Goal: Task Accomplishment & Management: Manage account settings

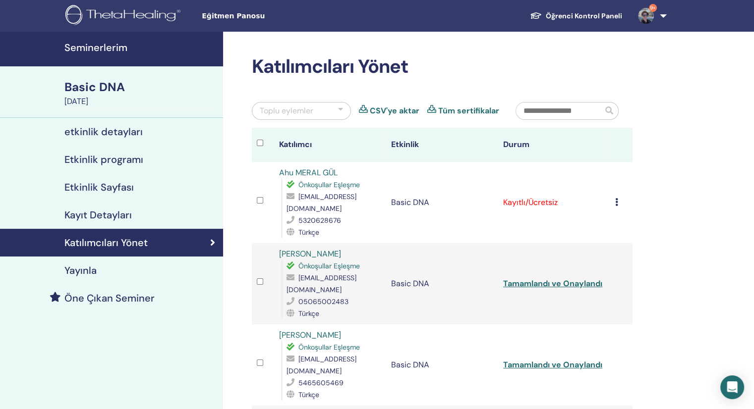
click at [612, 196] on td "Kaydı İptal Et Otomatik onaylama Ücretli Olarak İşaretle Ödenmemiş olarak işare…" at bounding box center [621, 202] width 22 height 81
click at [614, 199] on td "Kaydı İptal Et Otomatik onaylama Ücretli Olarak İşaretle Ödenmemiş olarak işare…" at bounding box center [621, 202] width 22 height 81
click at [615, 198] on icon at bounding box center [616, 202] width 3 height 8
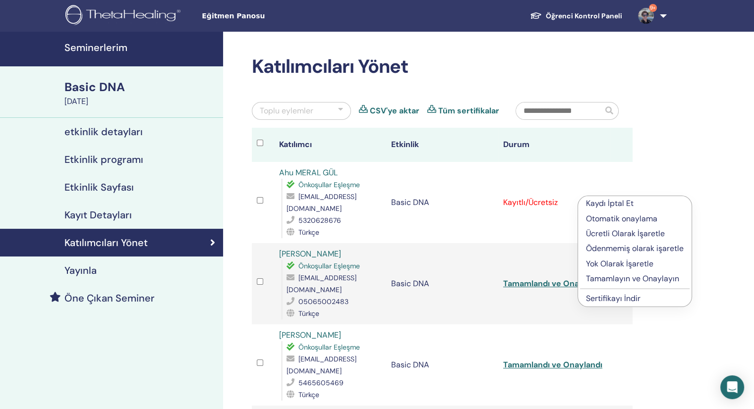
click at [607, 273] on p "Tamamlayın ve Onaylayın" at bounding box center [635, 279] width 98 height 12
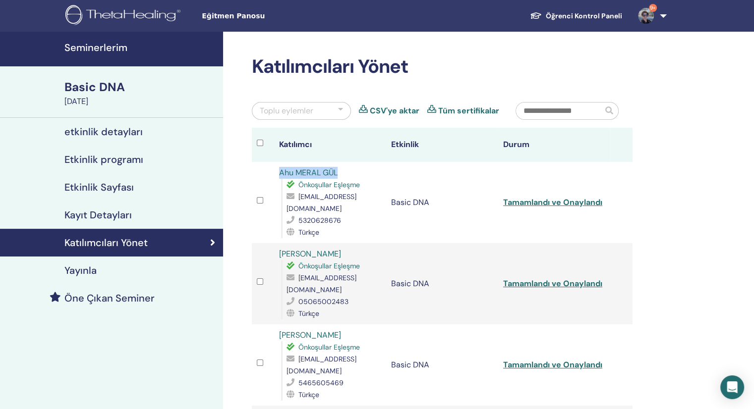
drag, startPoint x: 354, startPoint y: 170, endPoint x: 268, endPoint y: 163, distance: 87.0
click at [268, 163] on tr "Ahu MERAL GÜL Önkoşullar Eşleşme ahumeralgul@gmail.com 5320628676 Türkçe Basic …" at bounding box center [442, 202] width 380 height 81
copy tr "Ahu MERAL GÜL"
click at [564, 113] on input "text" at bounding box center [559, 111] width 87 height 17
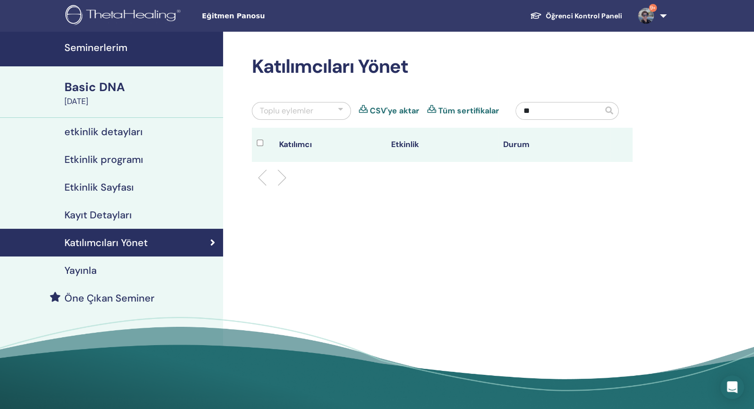
type input "*"
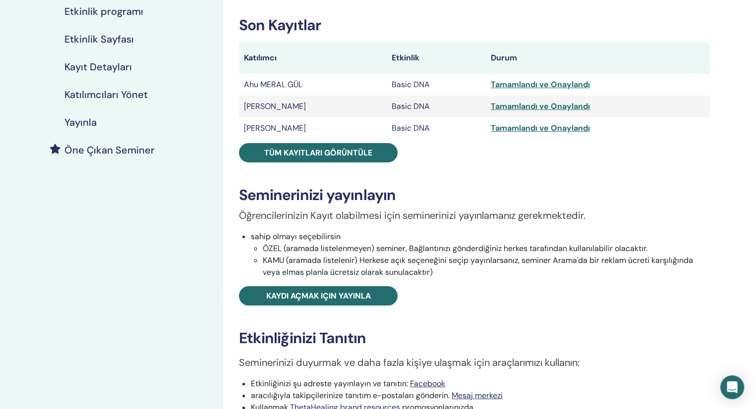
scroll to position [149, 0]
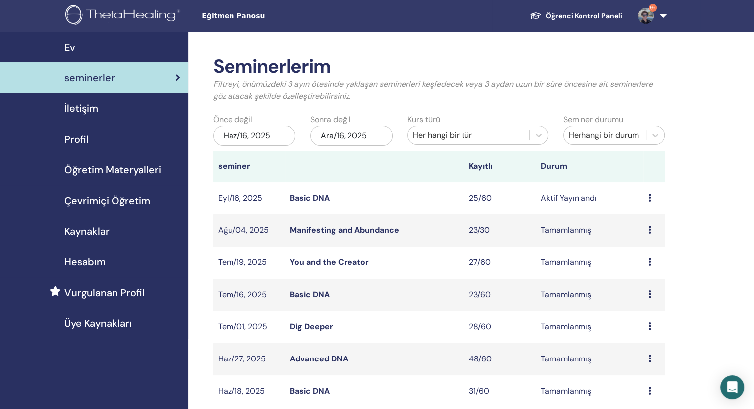
click at [311, 201] on link "Basic DNA" at bounding box center [310, 198] width 40 height 10
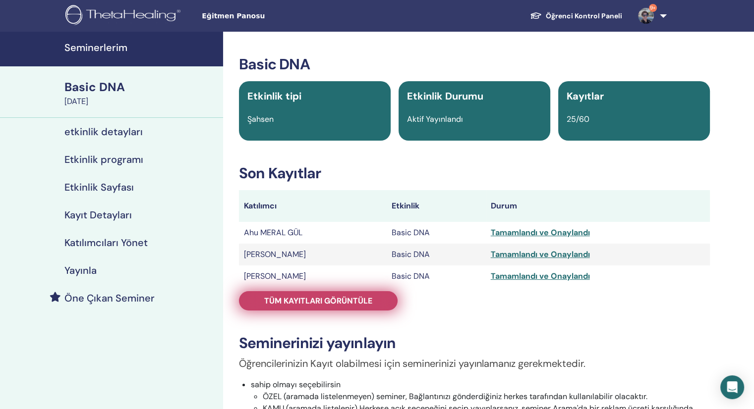
click at [319, 302] on span "Tüm kayıtları görüntüle" at bounding box center [318, 301] width 108 height 10
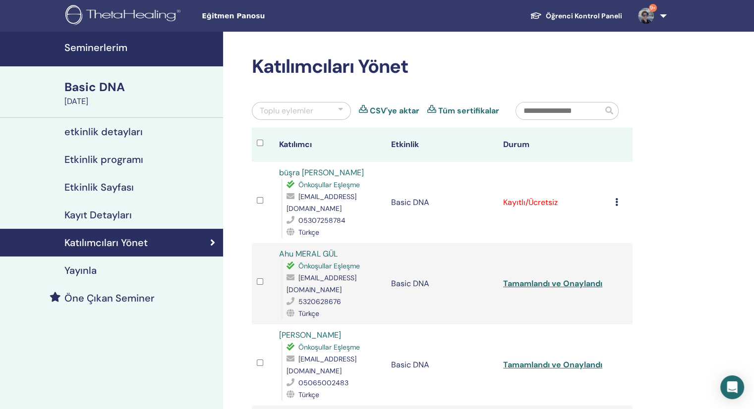
click at [615, 206] on icon at bounding box center [616, 202] width 3 height 8
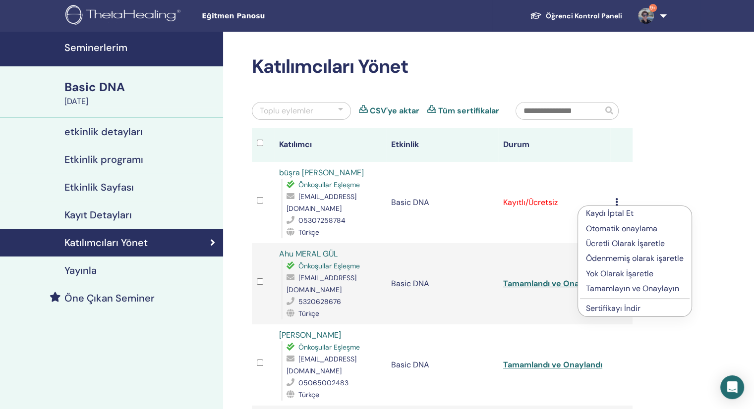
click at [628, 288] on p "Tamamlayın ve Onaylayın" at bounding box center [635, 289] width 98 height 12
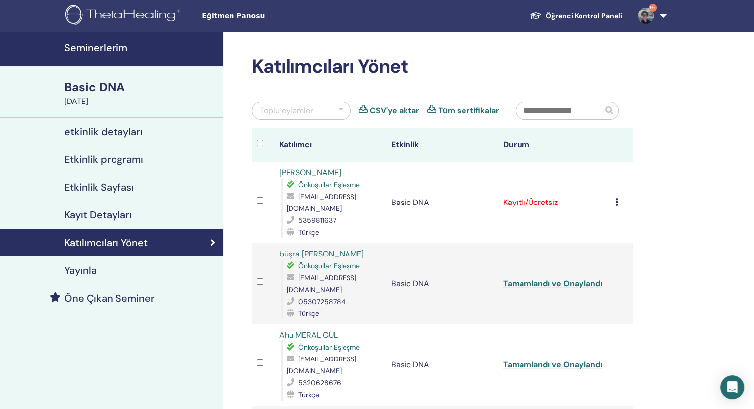
click at [617, 198] on icon at bounding box center [616, 202] width 3 height 8
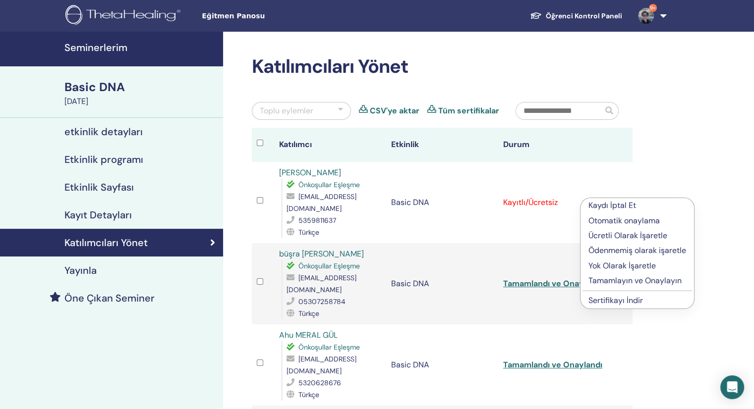
click at [620, 278] on p "Tamamlayın ve Onaylayın" at bounding box center [637, 281] width 98 height 12
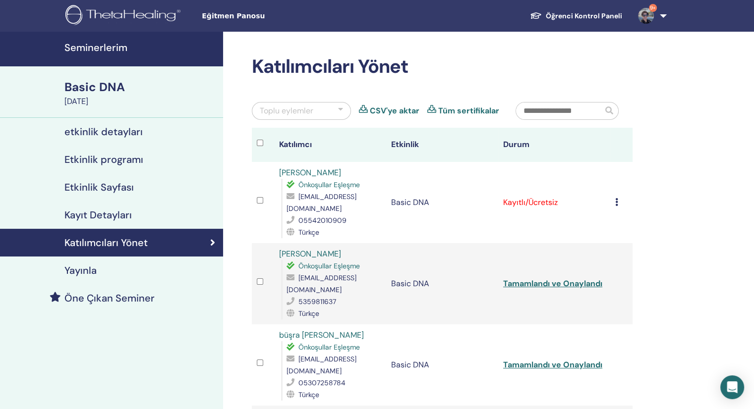
click at [613, 201] on td "Kaydı İptal Et Otomatik onaylama Ücretli Olarak İşaretle Ödenmemiş olarak işare…" at bounding box center [621, 202] width 22 height 81
click at [616, 200] on icon at bounding box center [616, 202] width 3 height 8
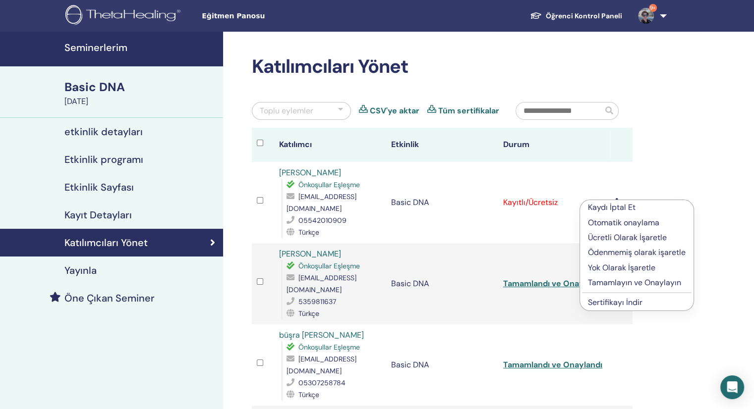
click at [614, 282] on p "Tamamlayın ve Onaylayın" at bounding box center [637, 283] width 98 height 12
